Goal: Task Accomplishment & Management: Complete application form

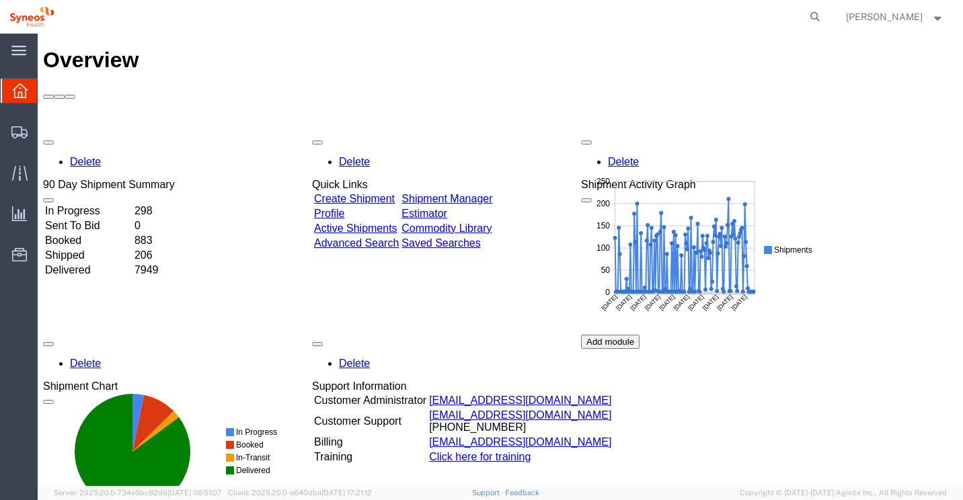
click at [820, 9] on agx-global-search at bounding box center [611, 17] width 430 height 34
click at [824, 14] on icon at bounding box center [815, 16] width 19 height 19
type input "57078969"
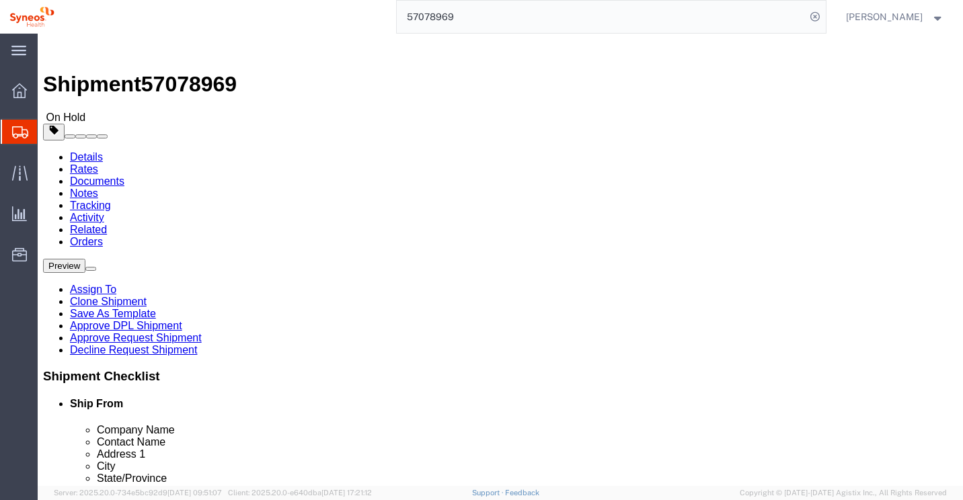
select select "62757"
select select
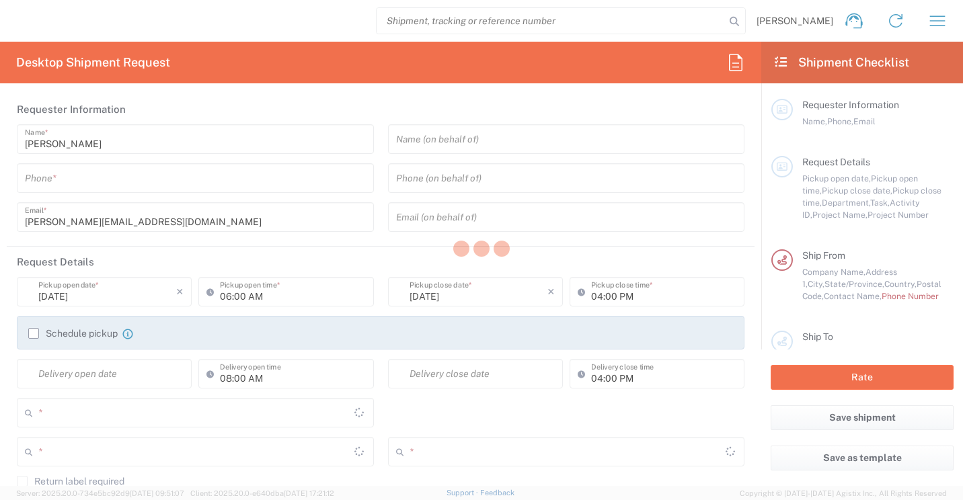
type input "[US_STATE]"
type input "[GEOGRAPHIC_DATA]"
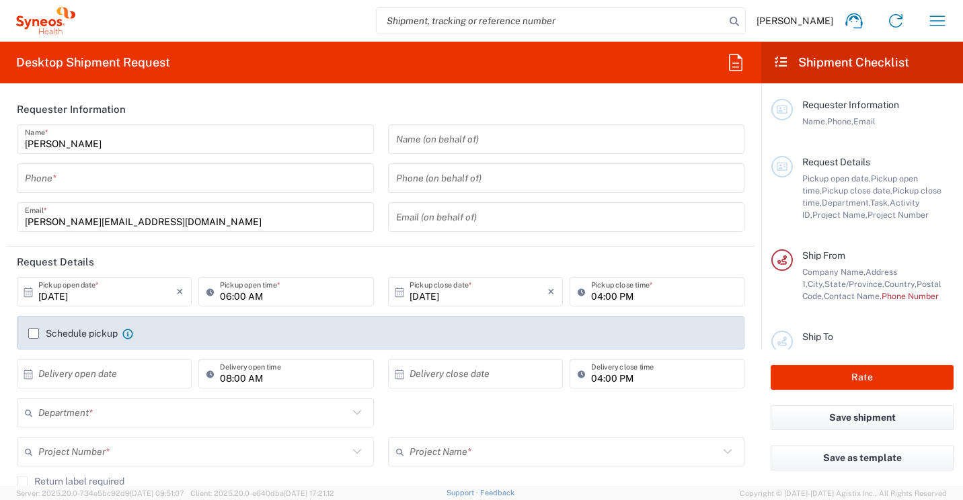
type input "[PERSON_NAME] LLC-[GEOGRAPHIC_DATA] [GEOGRAPHIC_DATA] [GEOGRAPHIC_DATA]"
click at [421, 18] on input "search" at bounding box center [551, 21] width 348 height 26
type input "56864419"
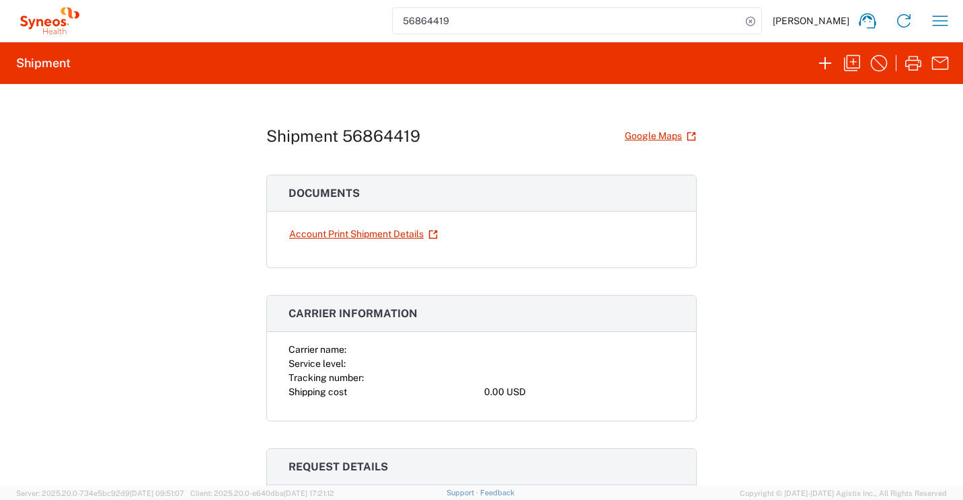
scroll to position [336, 0]
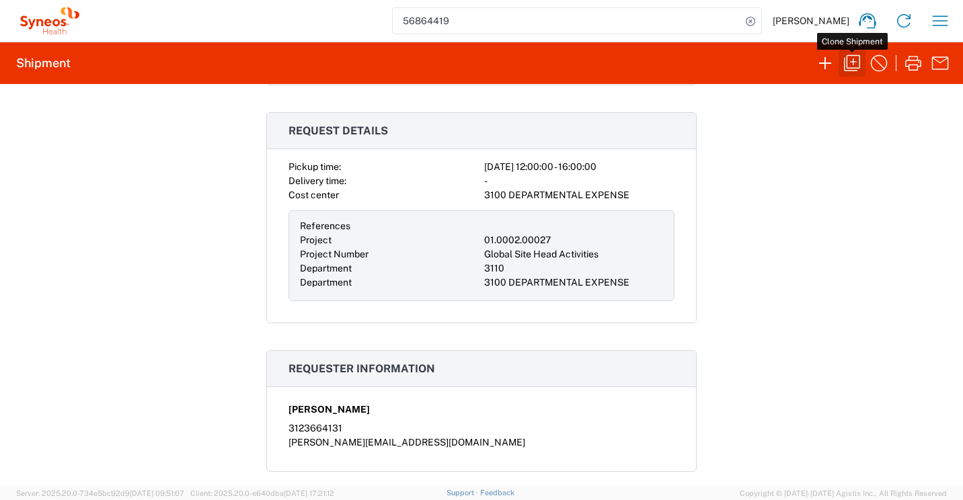
click at [851, 65] on icon "button" at bounding box center [852, 63] width 22 height 22
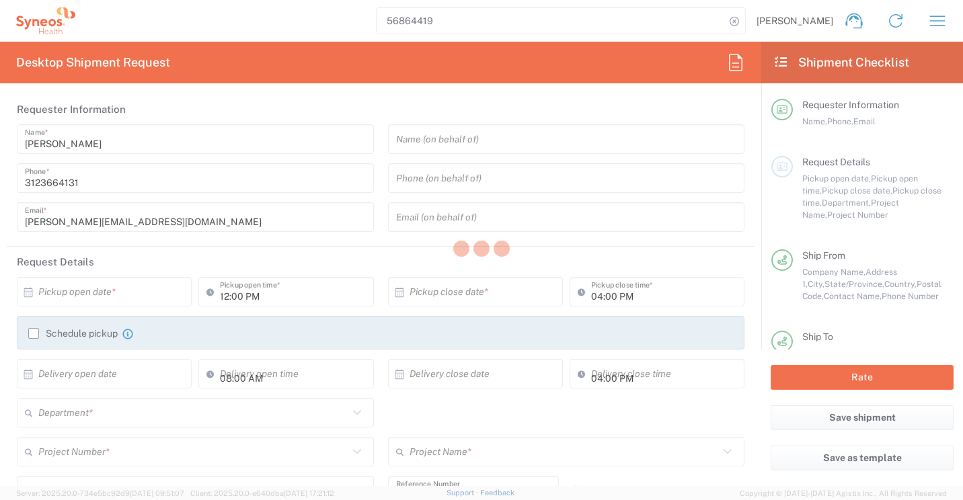
type input "Department"
type input "[US_STATE]"
type input "Medium Box"
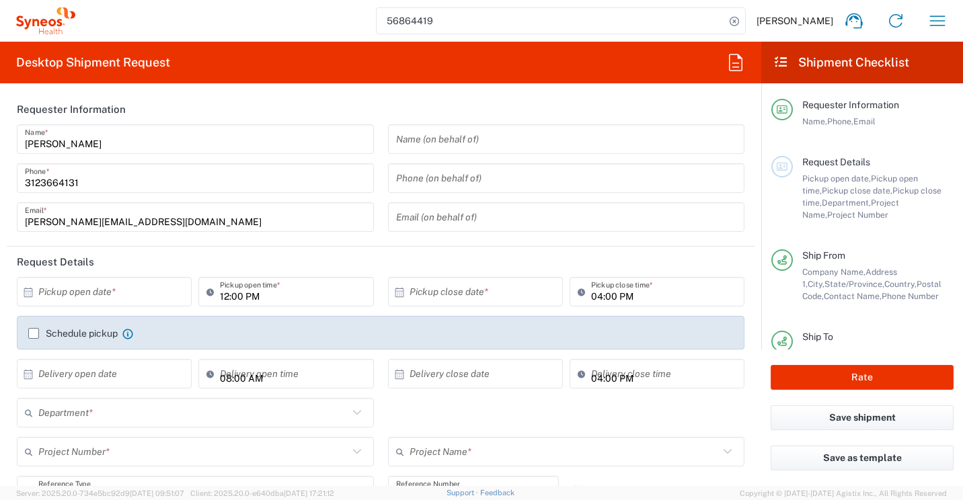
type input "01.0002.00027"
type input "Global Site Head Activities"
type input "3110"
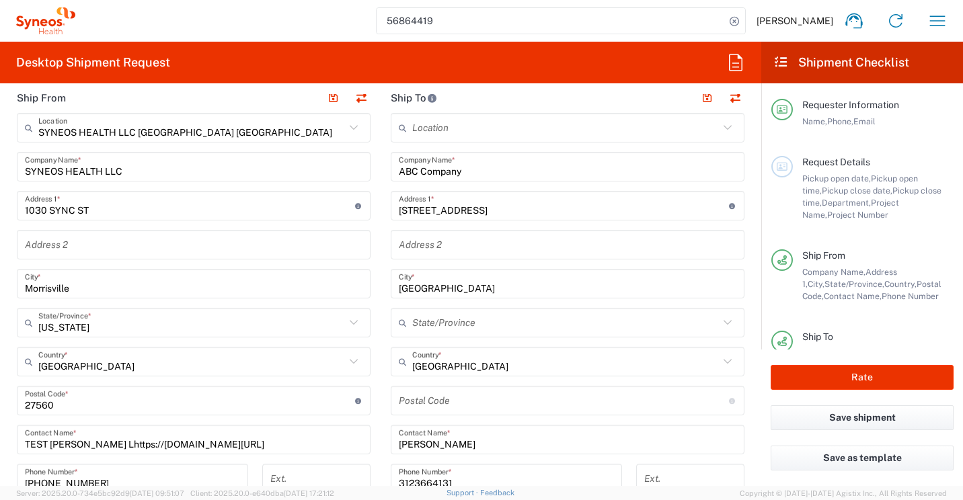
scroll to position [605, 0]
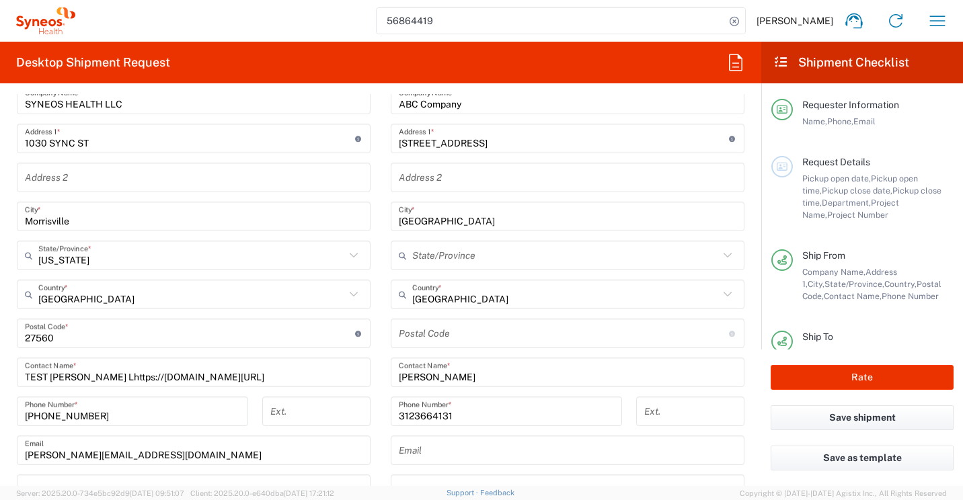
click at [81, 376] on input "TEST [PERSON_NAME] Lhttps://[DOMAIN_NAME][URL]" at bounding box center [194, 373] width 338 height 24
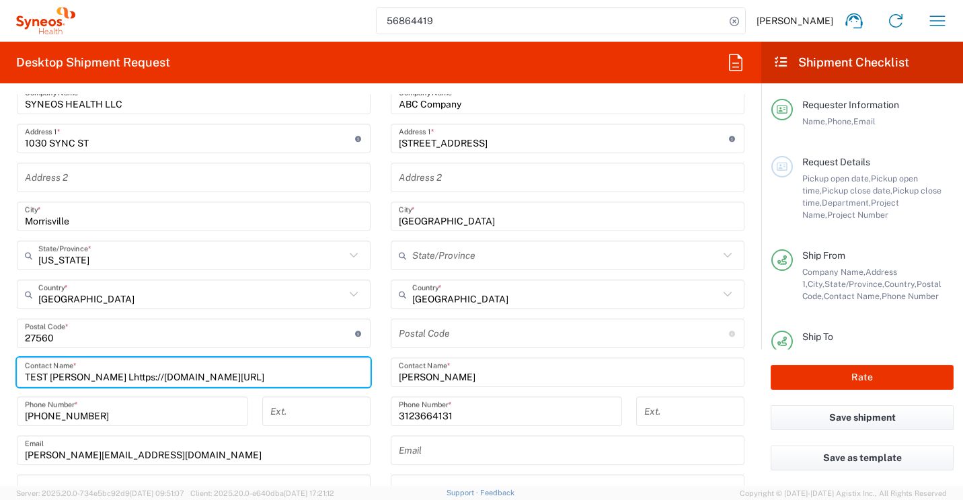
click at [81, 377] on input "TEST [PERSON_NAME] Lhttps://[DOMAIN_NAME][URL]" at bounding box center [194, 373] width 338 height 24
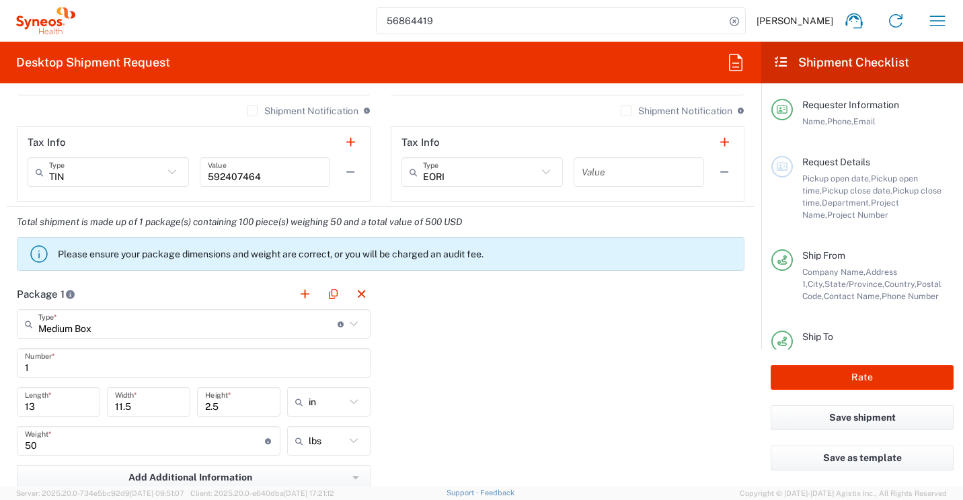
scroll to position [941, 0]
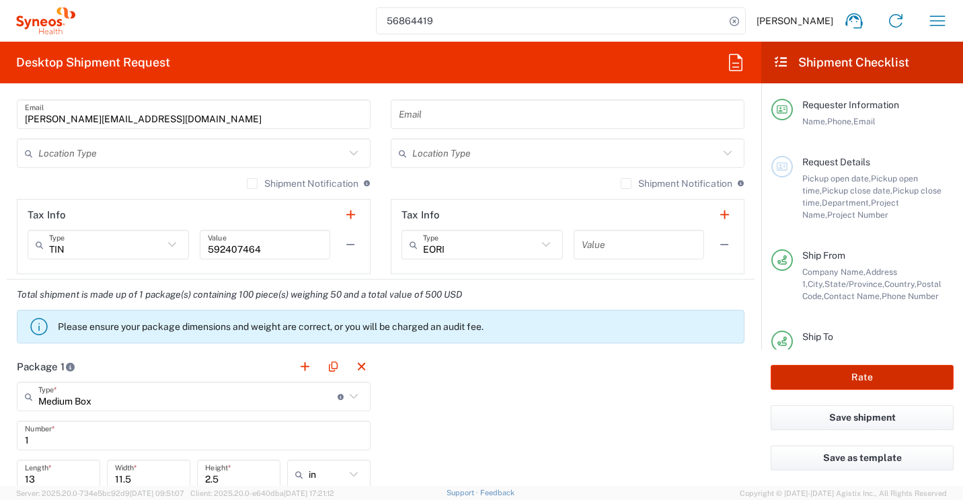
type input "TEST [PERSON_NAME]"
click at [855, 375] on button "Rate" at bounding box center [862, 377] width 183 height 25
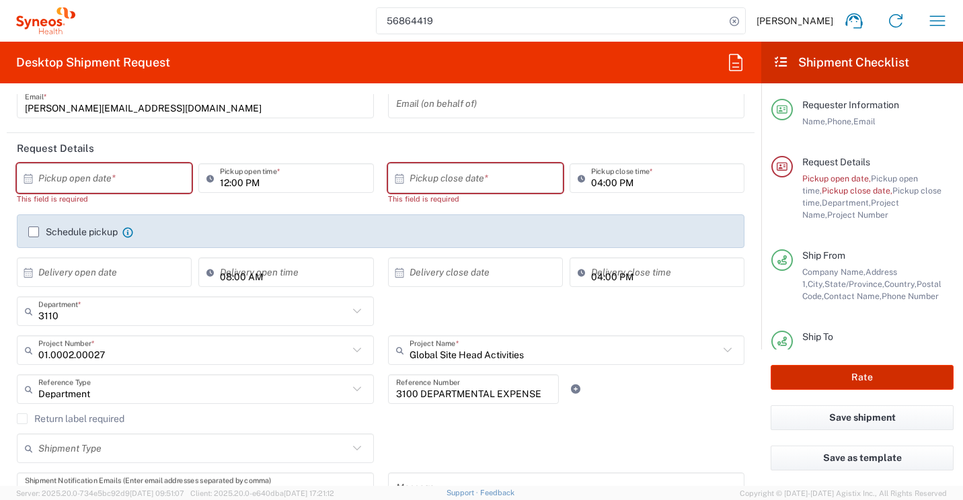
scroll to position [79, 0]
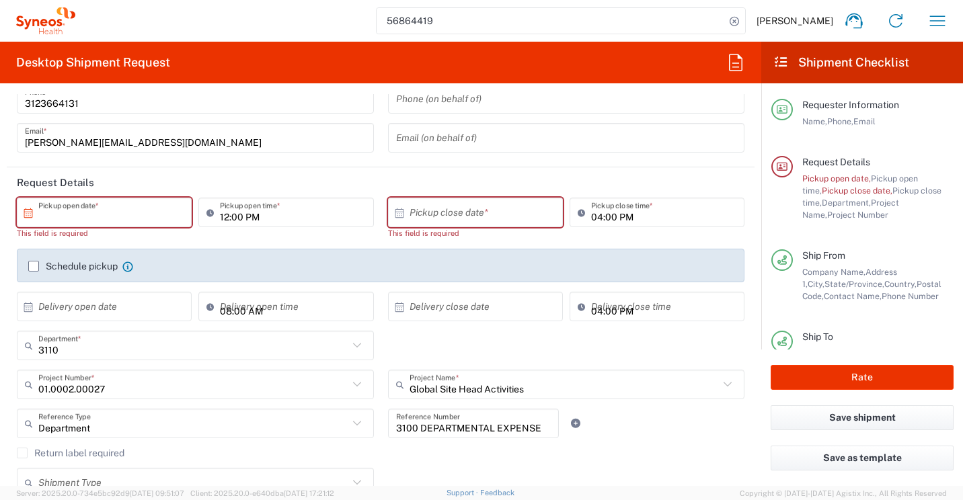
click at [110, 215] on input "text" at bounding box center [107, 213] width 138 height 24
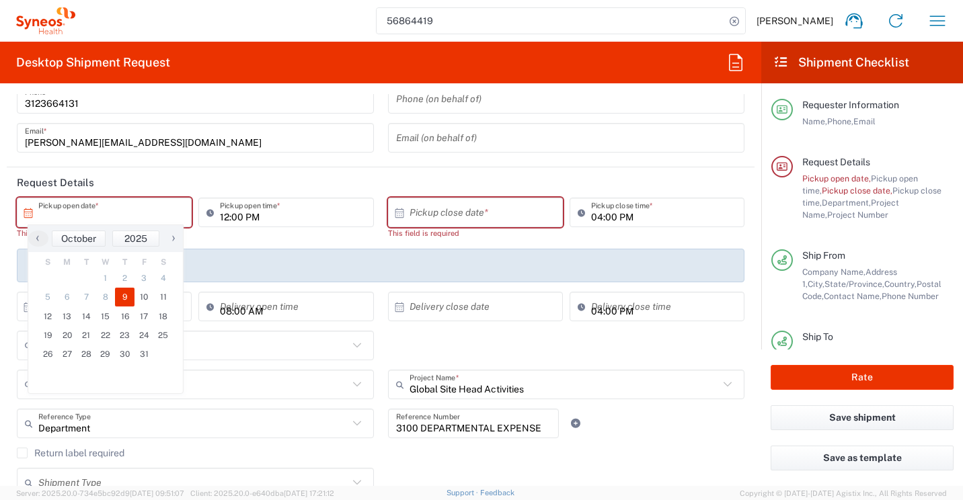
click at [126, 301] on span "9" at bounding box center [125, 297] width 20 height 19
type input "[DATE]"
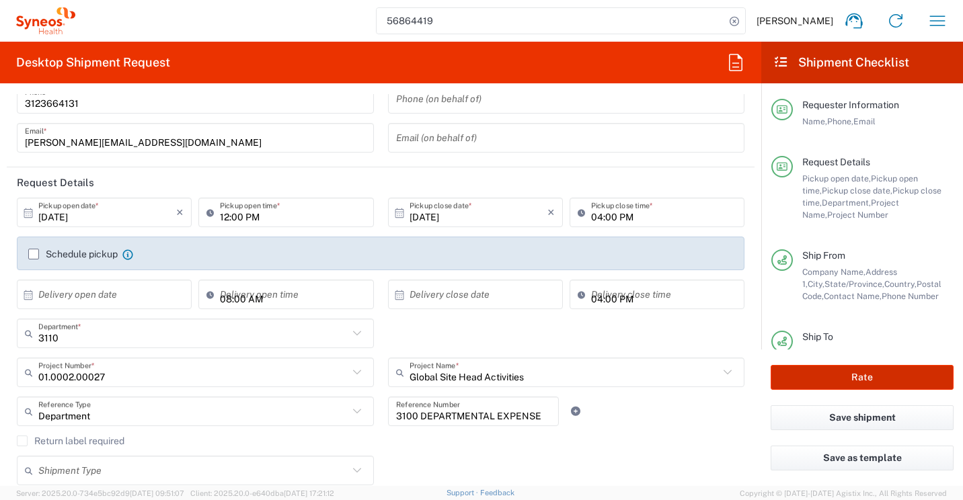
click at [818, 376] on button "Rate" at bounding box center [862, 377] width 183 height 25
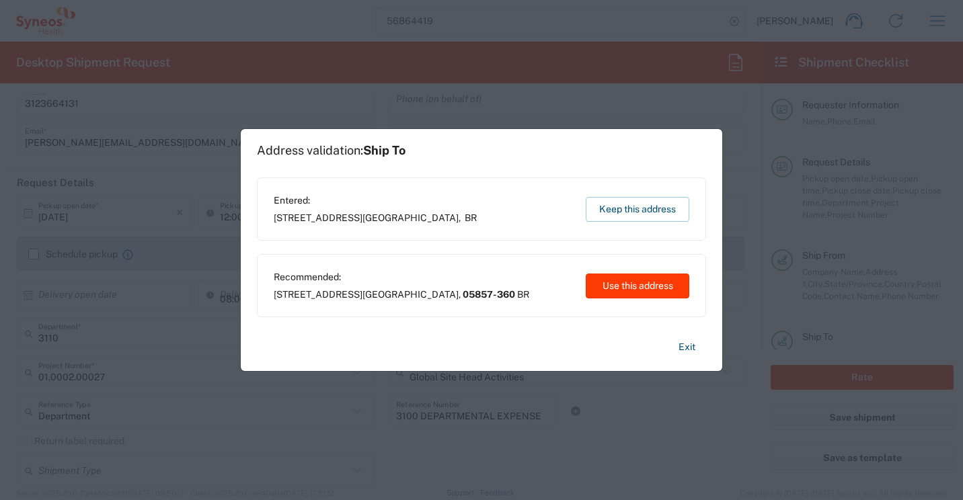
click at [617, 287] on button "Use this address" at bounding box center [638, 286] width 104 height 25
type input "05857-360"
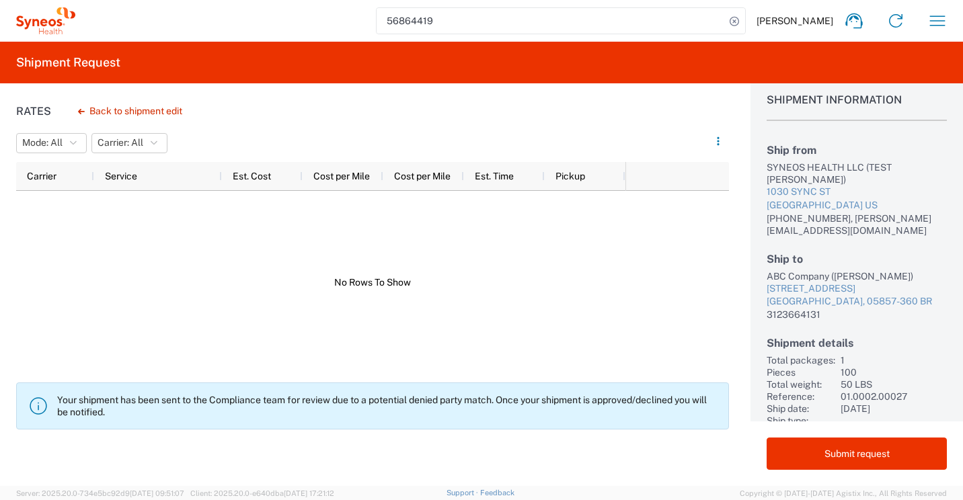
scroll to position [18, 0]
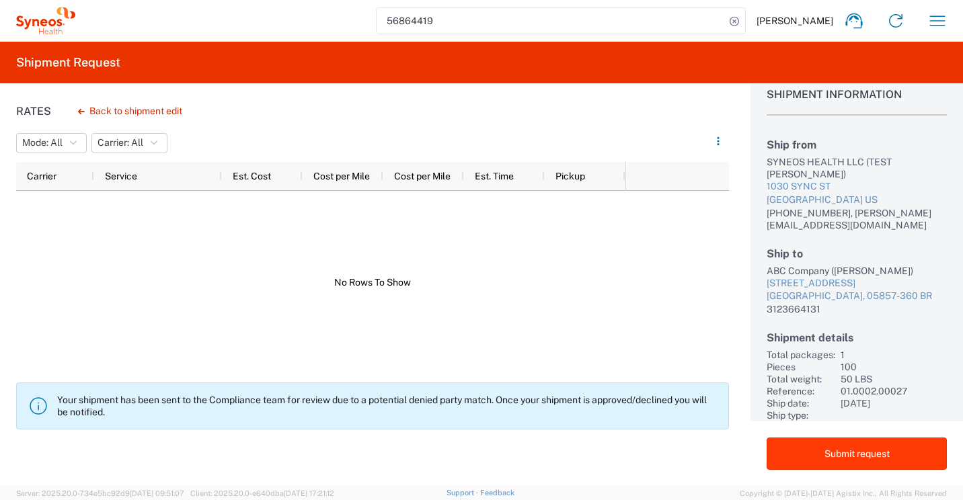
click at [898, 457] on button "Submit request" at bounding box center [857, 454] width 180 height 32
